Goal: Transaction & Acquisition: Purchase product/service

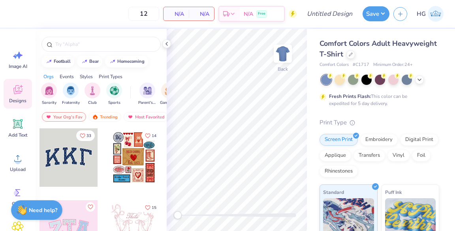
click at [398, 58] on div "Comfort Colors Adult Heavyweight T-Shirt" at bounding box center [380, 48] width 120 height 21
click at [353, 56] on icon at bounding box center [351, 54] width 4 height 4
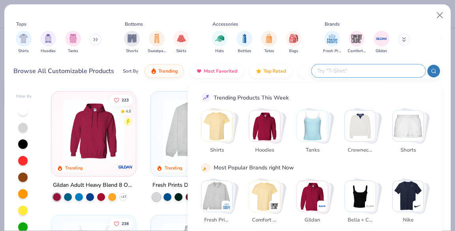
click at [369, 72] on input "text" at bounding box center [367, 70] width 103 height 9
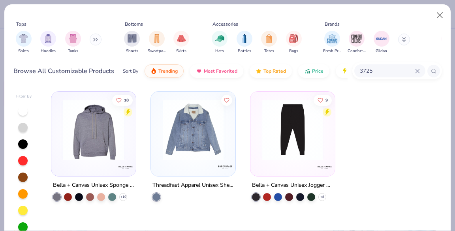
click at [286, 143] on div at bounding box center [293, 130] width 206 height 61
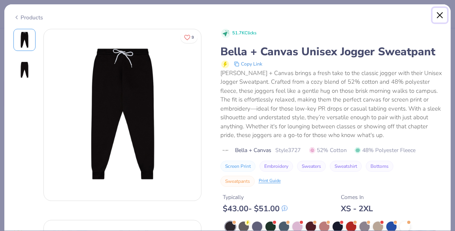
click at [438, 13] on button "Close" at bounding box center [440, 15] width 15 height 15
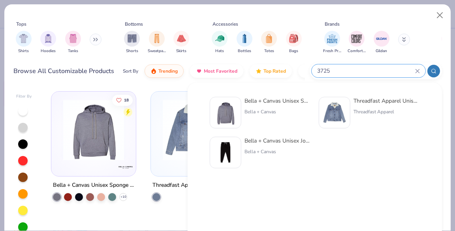
click at [375, 68] on input "3725" at bounding box center [365, 70] width 99 height 9
drag, startPoint x: 375, startPoint y: 68, endPoint x: 298, endPoint y: 71, distance: 77.1
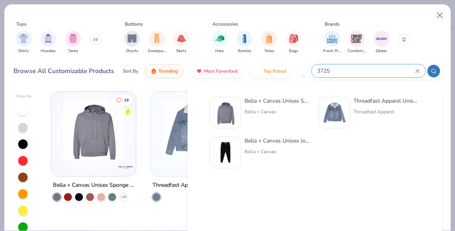
click at [298, 71] on div "Browse All Customizable Products Sort By Trending Most Favorited Top Rated Pric…" at bounding box center [227, 71] width 429 height 22
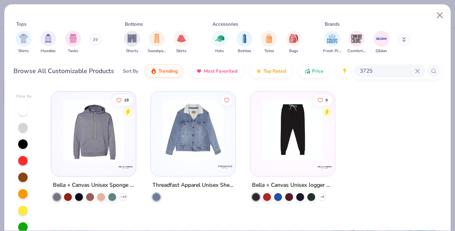
drag, startPoint x: 378, startPoint y: 70, endPoint x: 317, endPoint y: 82, distance: 61.7
click at [317, 82] on div "Tops Shirts Hoodies Tanks Bottoms Shorts Sweatpants Skirts Accessories Hats Bot…" at bounding box center [227, 44] width 446 height 81
type input "184"
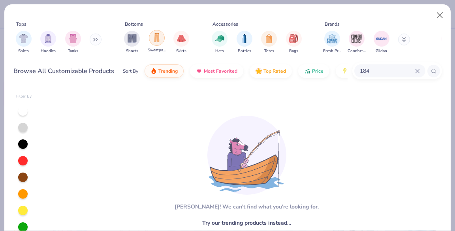
click at [158, 41] on img "filter for Sweatpants" at bounding box center [156, 37] width 9 height 9
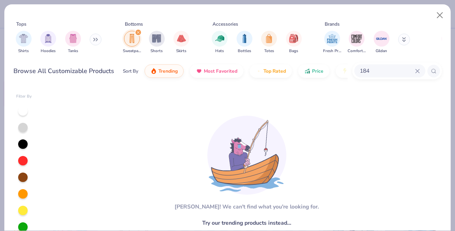
click at [416, 73] on div "184" at bounding box center [389, 70] width 71 height 13
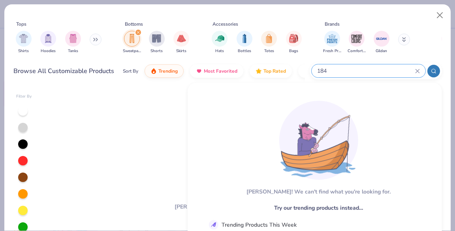
click at [420, 70] on div "184" at bounding box center [369, 70] width 114 height 13
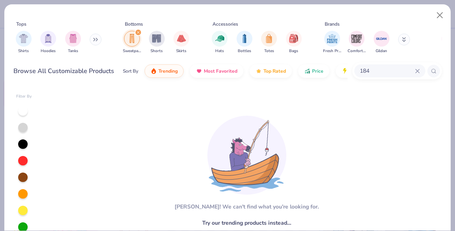
click at [419, 70] on icon at bounding box center [417, 71] width 5 height 5
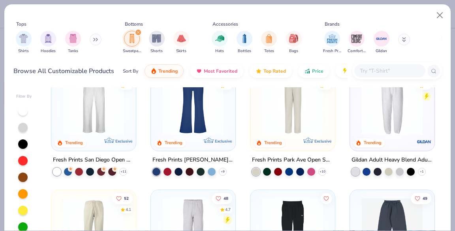
scroll to position [10, 0]
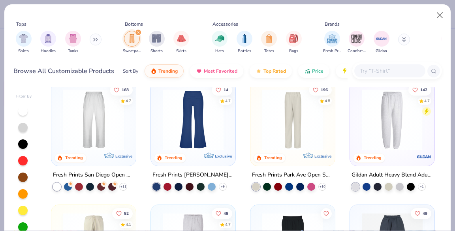
click at [382, 122] on div at bounding box center [392, 119] width 206 height 61
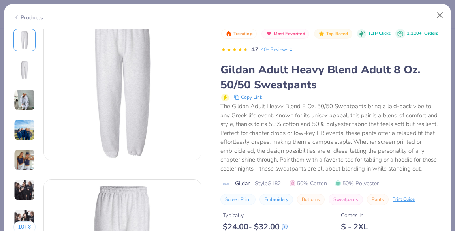
scroll to position [33, 0]
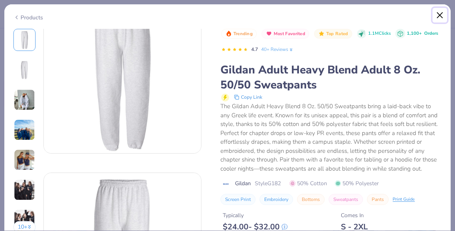
click at [441, 19] on button "Close" at bounding box center [440, 15] width 15 height 15
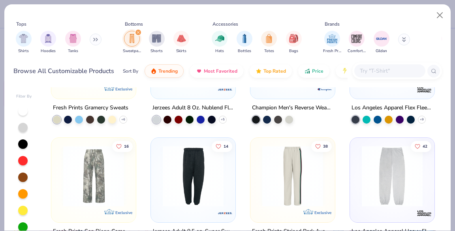
scroll to position [235, 0]
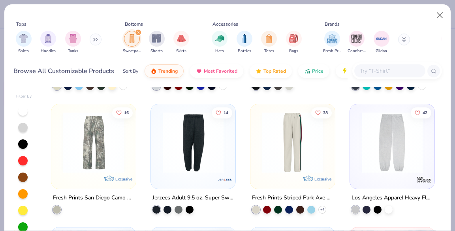
click at [373, 70] on input "text" at bounding box center [389, 70] width 61 height 9
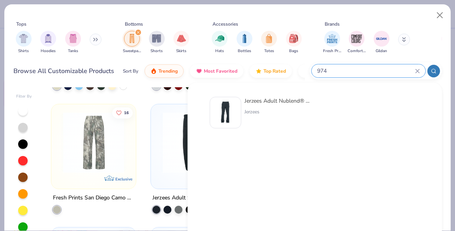
type input "974"
click at [270, 112] on div "Jerzees" at bounding box center [278, 111] width 66 height 7
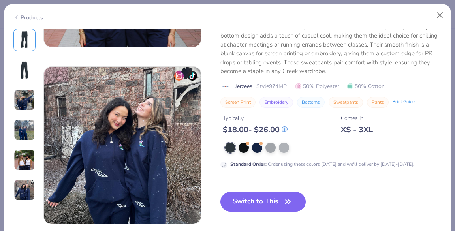
scroll to position [838, 0]
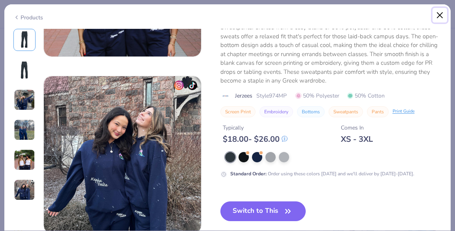
click at [445, 11] on button "Close" at bounding box center [440, 15] width 15 height 15
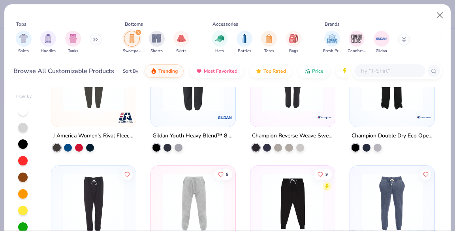
scroll to position [57, 0]
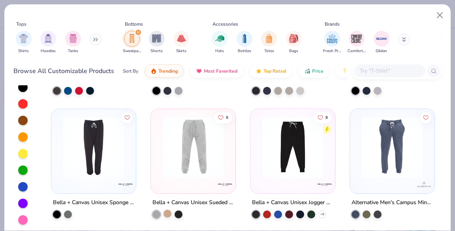
click at [164, 212] on div at bounding box center [168, 213] width 8 height 8
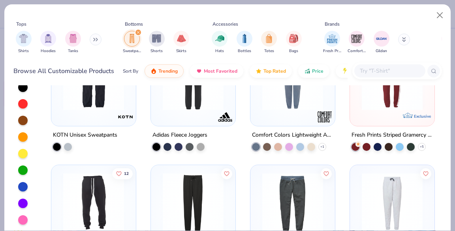
scroll to position [363, 0]
click at [307, 147] on div at bounding box center [311, 147] width 8 height 8
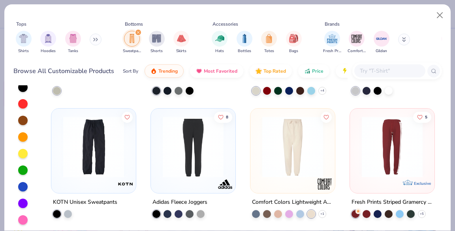
scroll to position [292, 0]
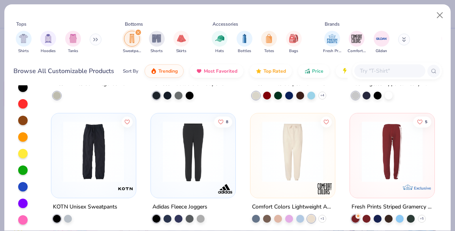
click at [292, 163] on img at bounding box center [292, 151] width 69 height 61
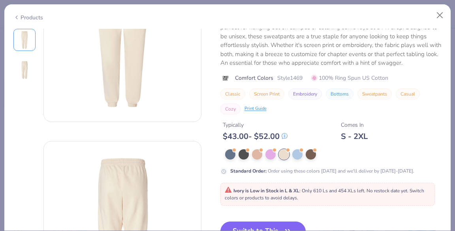
scroll to position [86, 0]
click at [439, 17] on button "Close" at bounding box center [440, 15] width 15 height 15
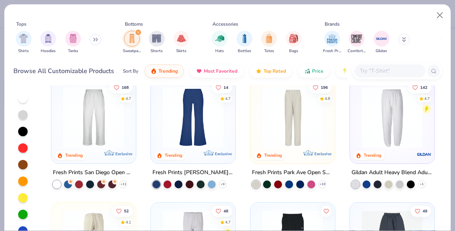
scroll to position [9, 0]
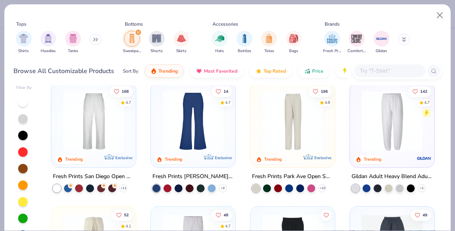
click at [313, 132] on img at bounding box center [292, 121] width 69 height 61
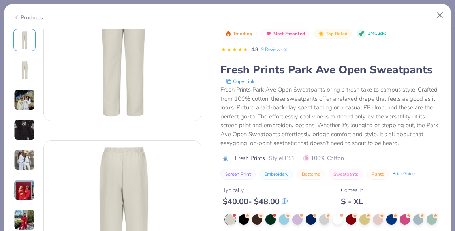
scroll to position [68, 0]
click at [438, 16] on button "Close" at bounding box center [440, 15] width 15 height 15
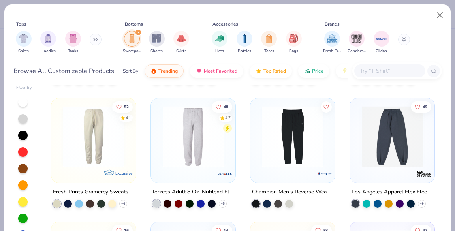
scroll to position [115, 0]
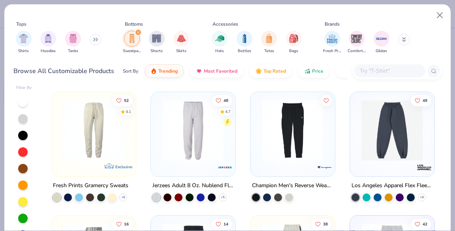
click at [101, 132] on img at bounding box center [93, 130] width 69 height 61
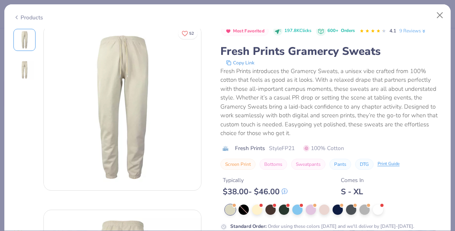
scroll to position [9, 0]
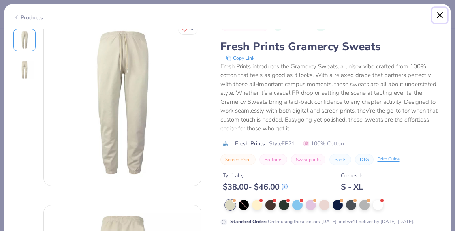
click at [438, 17] on button "Close" at bounding box center [440, 15] width 15 height 15
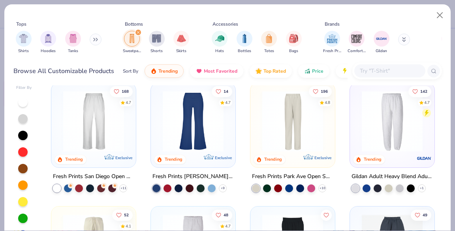
click at [111, 132] on img at bounding box center [93, 121] width 69 height 61
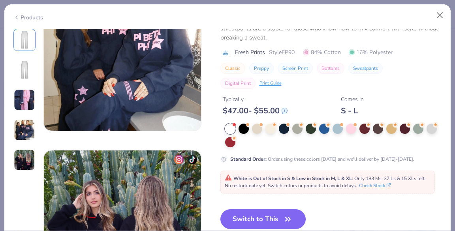
scroll to position [588, 0]
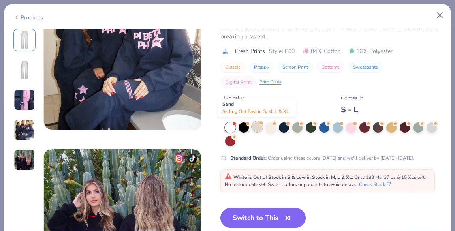
click at [260, 124] on div at bounding box center [257, 127] width 10 height 10
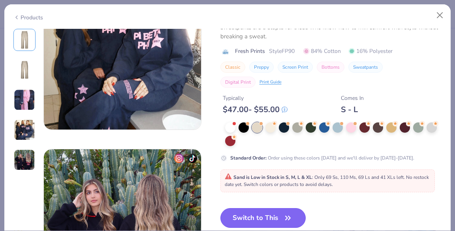
click at [272, 209] on button "Switch to This" at bounding box center [263, 218] width 86 height 20
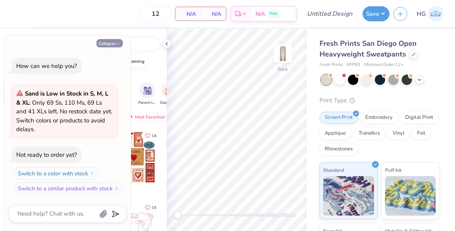
click at [119, 45] on icon "button" at bounding box center [118, 43] width 5 height 5
type textarea "x"
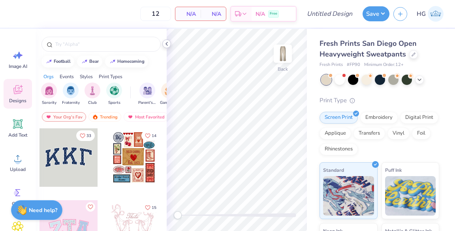
click at [167, 43] on icon at bounding box center [167, 44] width 6 height 6
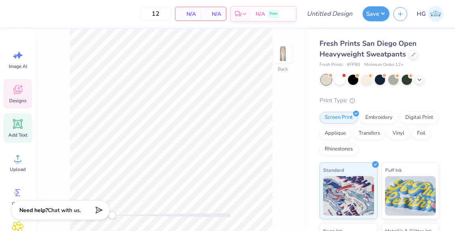
click at [23, 117] on div "Add Text" at bounding box center [18, 128] width 28 height 30
